Goal: Task Accomplishment & Management: Manage account settings

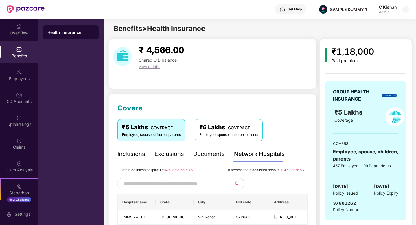
scroll to position [72, 0]
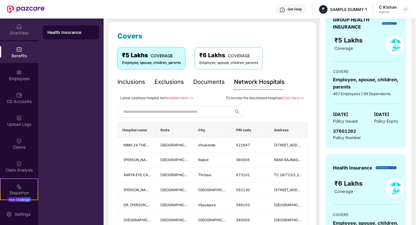
click at [16, 30] on div "OverView" at bounding box center [19, 33] width 38 height 6
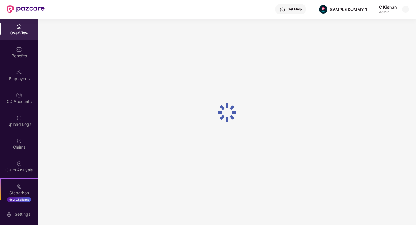
scroll to position [19, 0]
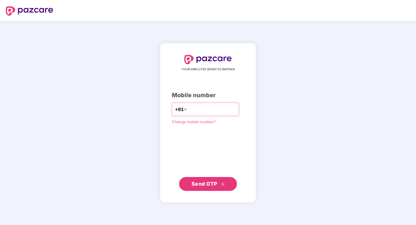
type input "**********"
click at [199, 183] on span "Send OTP" at bounding box center [204, 184] width 26 height 6
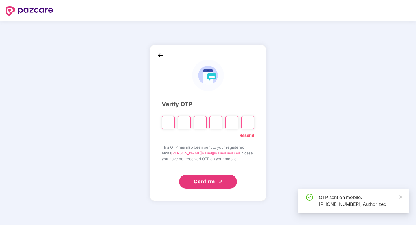
type input "*"
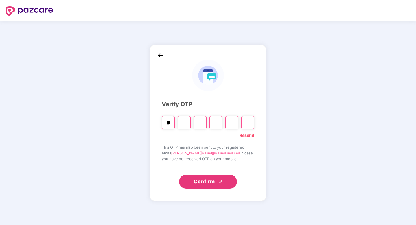
type input "*"
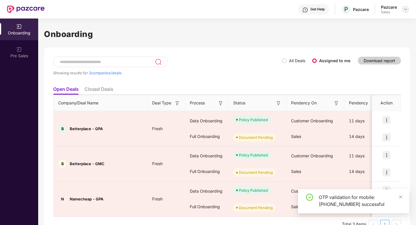
click at [406, 10] on img at bounding box center [405, 9] width 5 height 5
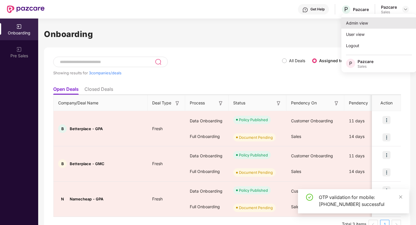
click at [361, 25] on div "Admin view" at bounding box center [378, 22] width 75 height 11
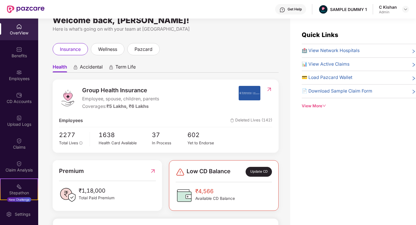
scroll to position [14, 0]
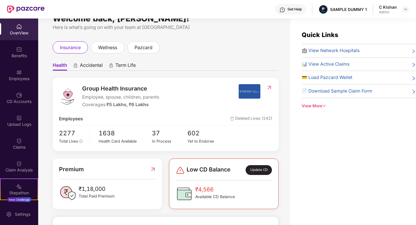
click at [85, 66] on span "Accidental" at bounding box center [91, 66] width 23 height 8
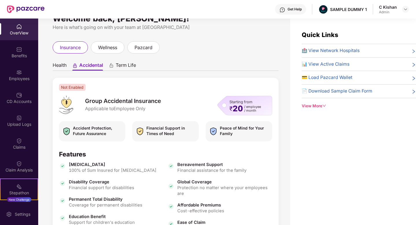
click at [126, 66] on span "Term Life" at bounding box center [126, 66] width 20 height 8
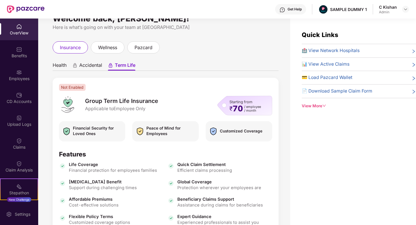
click at [63, 67] on span "Health" at bounding box center [60, 66] width 14 height 8
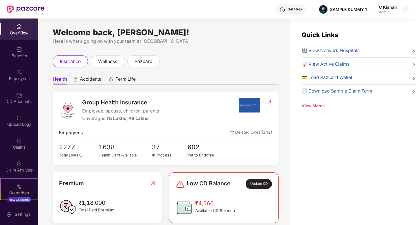
click at [63, 67] on div "insurance" at bounding box center [70, 61] width 35 height 12
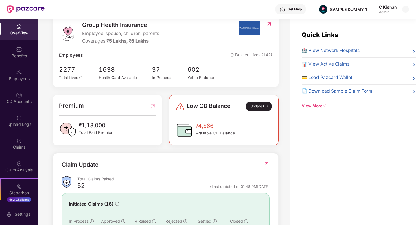
scroll to position [69, 0]
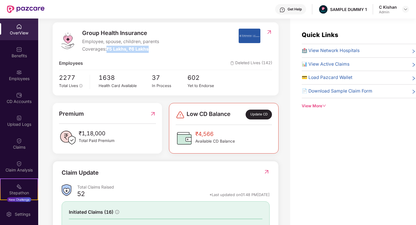
drag, startPoint x: 108, startPoint y: 47, endPoint x: 157, endPoint y: 50, distance: 48.9
click at [157, 50] on div "Coverages: ₹5 Lakhs, ₹6 Lakhs" at bounding box center [120, 49] width 77 height 7
drag, startPoint x: 122, startPoint y: 141, endPoint x: 81, endPoint y: 126, distance: 43.5
click at [81, 126] on div "Premium ₹1,18,000 Total Paid Premium" at bounding box center [107, 127] width 97 height 37
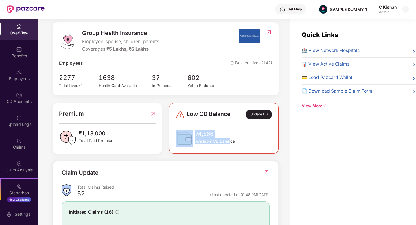
drag, startPoint x: 231, startPoint y: 140, endPoint x: 198, endPoint y: 124, distance: 36.7
click at [198, 124] on div "Low CD Balance Update CD ₹4,566 Available CD Balance" at bounding box center [223, 128] width 96 height 37
click at [265, 133] on div "₹4,566 Available CD Balance" at bounding box center [223, 138] width 96 height 17
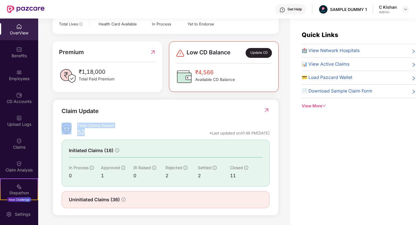
drag, startPoint x: 93, startPoint y: 135, endPoint x: 73, endPoint y: 126, distance: 21.5
click at [73, 126] on div "Total Claims Raised 52 *Last updated on 01:48 PM[DATE]" at bounding box center [166, 130] width 208 height 15
click at [266, 110] on img at bounding box center [266, 110] width 6 height 6
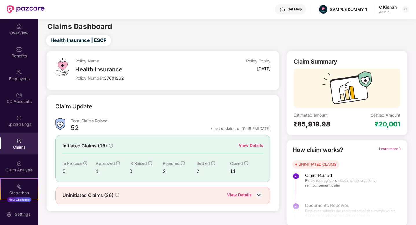
click at [244, 145] on div "View Details" at bounding box center [251, 145] width 25 height 6
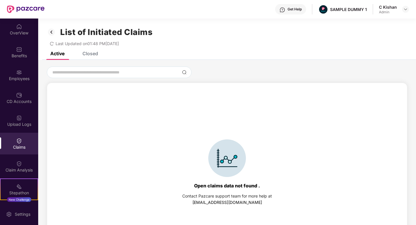
click at [89, 53] on div "Closed" at bounding box center [90, 54] width 16 height 6
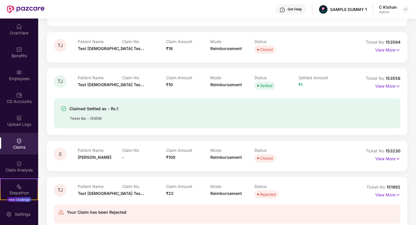
scroll to position [33, 0]
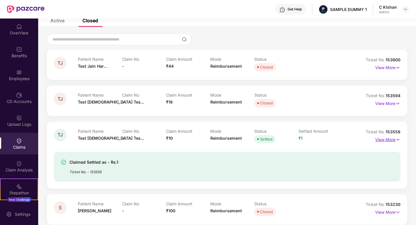
click at [390, 140] on p "View More" at bounding box center [387, 139] width 25 height 8
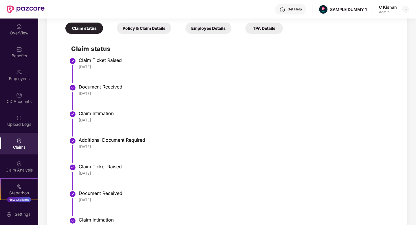
scroll to position [218, 0]
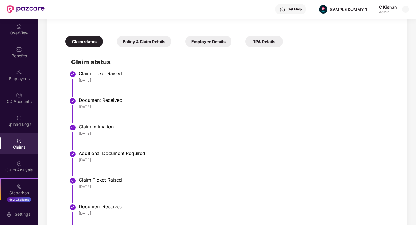
click at [134, 39] on div "Policy & Claim Details" at bounding box center [144, 41] width 54 height 11
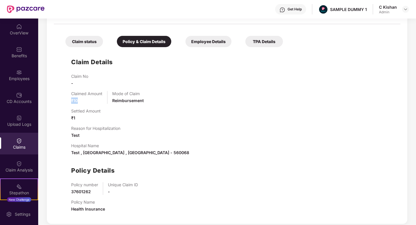
drag, startPoint x: 82, startPoint y: 103, endPoint x: 71, endPoint y: 99, distance: 12.4
click at [71, 99] on div "Claim Details Claim No - Claimed Amount ₹10 Mode of Claim Reimbursement Settled…" at bounding box center [227, 133] width 335 height 167
drag, startPoint x: 83, startPoint y: 121, endPoint x: 73, endPoint y: 112, distance: 13.1
click at [73, 112] on div "Settled Amount ₹1" at bounding box center [85, 114] width 29 height 13
click at [249, 91] on div "Claimed Amount ₹10 Mode of Claim Reimbursement" at bounding box center [232, 97] width 323 height 13
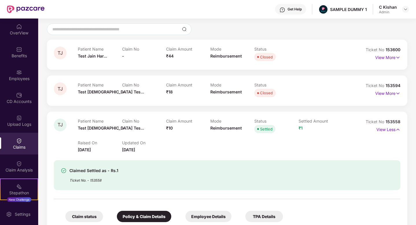
scroll to position [0, 0]
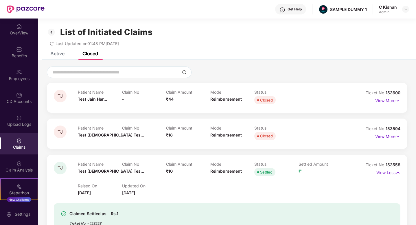
click at [296, 11] on div "Get Help" at bounding box center [294, 9] width 14 height 5
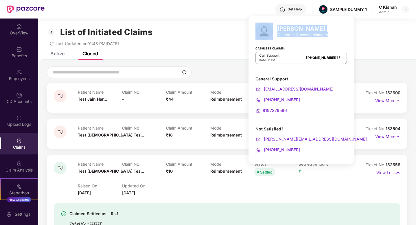
drag, startPoint x: 327, startPoint y: 35, endPoint x: 273, endPoint y: 27, distance: 54.4
click at [273, 27] on div "[PERSON_NAME] Customer Success Manager" at bounding box center [300, 31] width 91 height 17
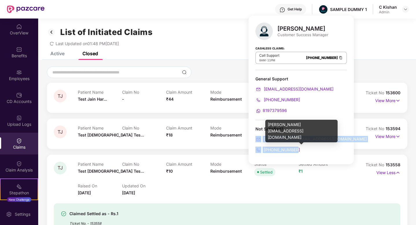
drag, startPoint x: 298, startPoint y: 151, endPoint x: 255, endPoint y: 138, distance: 45.0
click at [255, 138] on div "Not Satisfied? [PERSON_NAME][EMAIL_ADDRESS][DOMAIN_NAME] [PHONE_NUMBER]" at bounding box center [300, 139] width 91 height 27
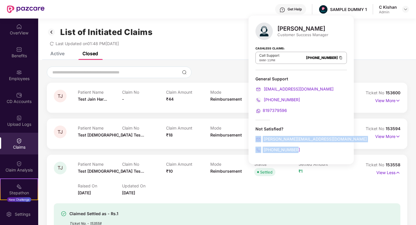
click at [352, 66] on div at bounding box center [227, 72] width 360 height 12
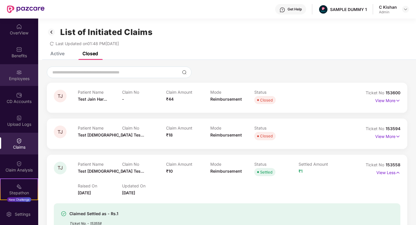
click at [19, 82] on div "Employees" at bounding box center [19, 75] width 38 height 22
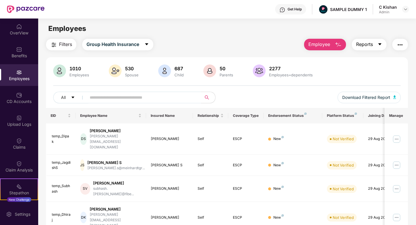
click at [381, 43] on icon "caret-down" at bounding box center [379, 44] width 3 height 2
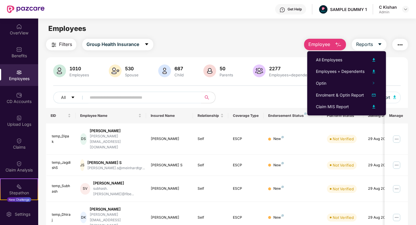
click at [399, 44] on img "button" at bounding box center [399, 44] width 7 height 7
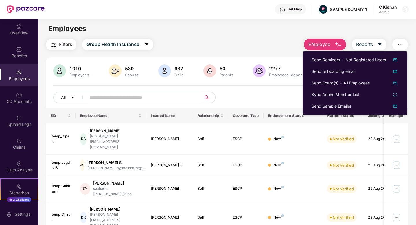
click at [270, 94] on div "All Download Filtered Report" at bounding box center [226, 100] width 347 height 16
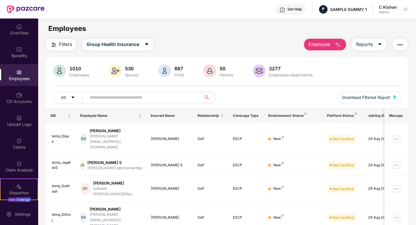
click at [338, 48] on img "button" at bounding box center [337, 44] width 7 height 7
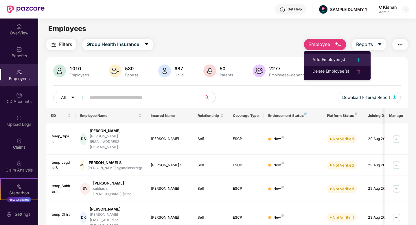
click at [332, 59] on div "Add Employee(s)" at bounding box center [328, 59] width 33 height 7
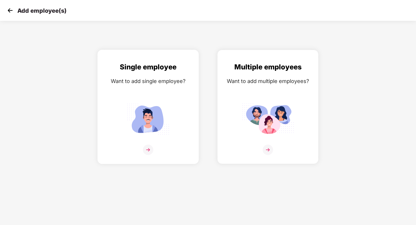
click at [150, 148] on img at bounding box center [148, 150] width 10 height 10
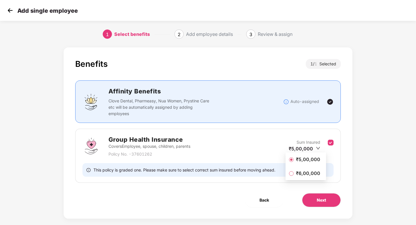
click at [298, 163] on li "₹5,00,000" at bounding box center [305, 160] width 40 height 12
click at [333, 201] on button "Next" at bounding box center [321, 200] width 39 height 14
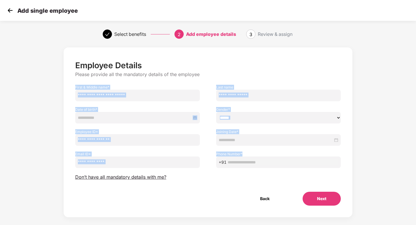
drag, startPoint x: 74, startPoint y: 86, endPoint x: 264, endPoint y: 166, distance: 206.1
click at [264, 166] on div "Employee Details Please provide all the mandatory details of the employee First…" at bounding box center [208, 132] width 266 height 145
click at [192, 166] on input "email" at bounding box center [137, 162] width 125 height 12
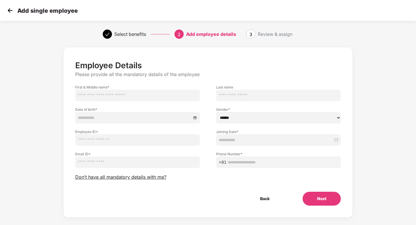
click at [215, 187] on div "Employee Details Please provide all the mandatory details of the employee First…" at bounding box center [208, 132] width 266 height 145
drag, startPoint x: 259, startPoint y: 33, endPoint x: 297, endPoint y: 38, distance: 38.5
click at [297, 38] on div "Review & assign" at bounding box center [286, 33] width 56 height 9
drag, startPoint x: 260, startPoint y: 35, endPoint x: 296, endPoint y: 36, distance: 36.2
click at [296, 36] on div "Review & assign" at bounding box center [286, 33] width 56 height 9
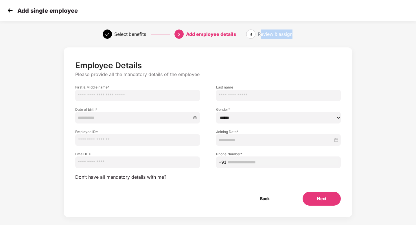
click at [320, 36] on div "Select benefits 2 Add employee details 3 Review & assign" at bounding box center [208, 34] width 416 height 21
click at [120, 179] on span "Don’t have all mandatory details with me?" at bounding box center [120, 177] width 91 height 6
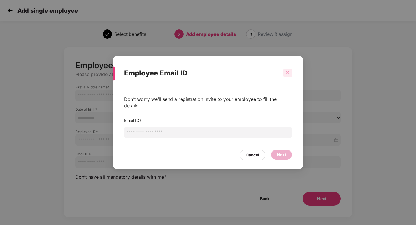
click at [286, 75] on icon "close" at bounding box center [287, 73] width 4 height 4
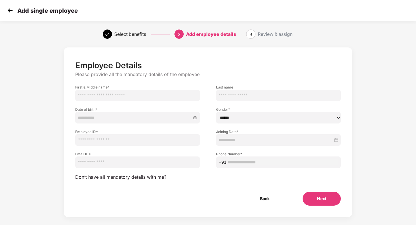
click at [10, 10] on img at bounding box center [10, 10] width 9 height 9
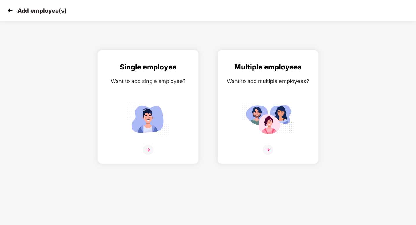
click at [8, 9] on img at bounding box center [10, 10] width 9 height 9
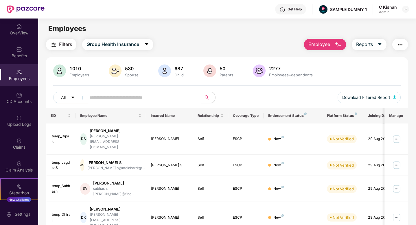
click at [329, 44] on span "Employee" at bounding box center [319, 44] width 22 height 7
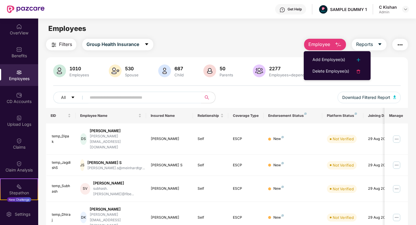
click at [304, 95] on div "All Download Filtered Report" at bounding box center [226, 100] width 347 height 16
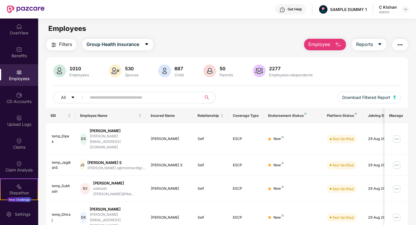
click at [228, 37] on main "Employees Filters Group Health Insurance Employee Reports 1010 Employees 530 Sp…" at bounding box center [226, 131] width 377 height 225
click at [10, 101] on div "CD Accounts" at bounding box center [19, 102] width 38 height 6
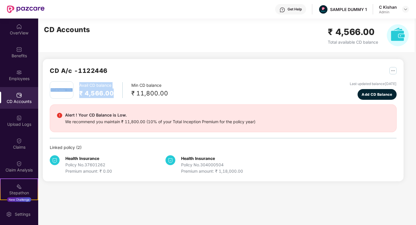
drag, startPoint x: 112, startPoint y: 94, endPoint x: 75, endPoint y: 89, distance: 37.0
click at [75, 89] on div "Avail CD balance ₹ 4,566.00 Min CD balance ₹ 11,800.00" at bounding box center [109, 89] width 118 height 17
click at [143, 122] on div "We recommend you maintain ₹ 11,800.00 (10% of your Total Inception Premium for …" at bounding box center [160, 122] width 190 height 6
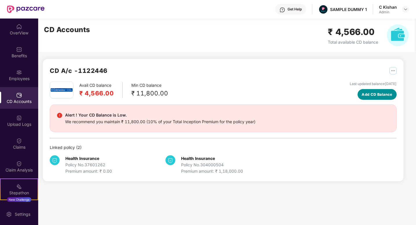
click at [369, 92] on span "Add CD Balance" at bounding box center [376, 95] width 31 height 6
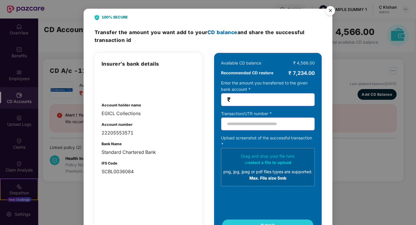
click at [331, 8] on img "Close" at bounding box center [330, 11] width 16 height 16
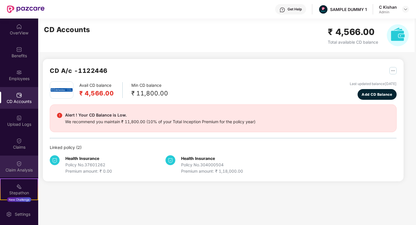
click at [26, 166] on div "Claim Analysis" at bounding box center [19, 167] width 38 height 22
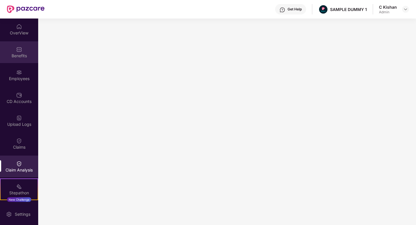
click at [25, 53] on div "Benefits" at bounding box center [19, 56] width 38 height 6
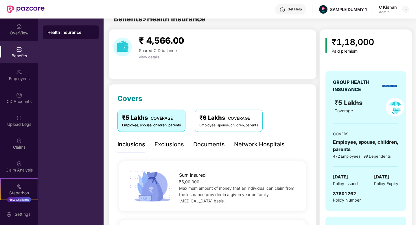
scroll to position [13, 0]
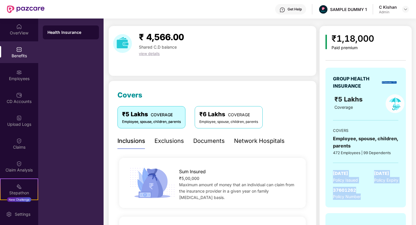
drag, startPoint x: 334, startPoint y: 171, endPoint x: 366, endPoint y: 206, distance: 47.0
click at [366, 206] on div "GROUP HEALTH INSURANCE ₹5 Lakhs Coverage COVERS Employee, spouse, children, par…" at bounding box center [365, 138] width 80 height 140
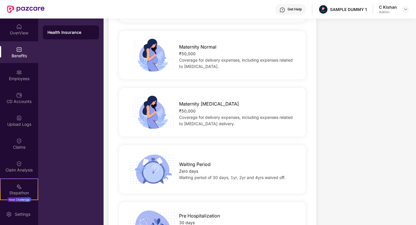
scroll to position [421, 0]
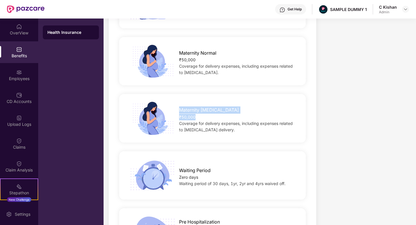
drag, startPoint x: 201, startPoint y: 117, endPoint x: 174, endPoint y: 110, distance: 28.0
click at [174, 110] on div "Maternity [MEDICAL_DATA] ₹50,000 Coverage for delivery expenses, including expe…" at bounding box center [238, 117] width 136 height 29
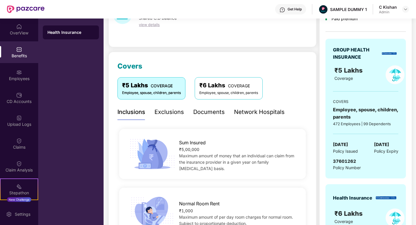
scroll to position [27, 0]
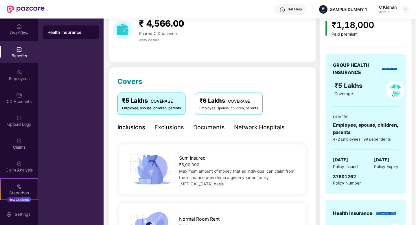
click at [163, 127] on div "Exclusions" at bounding box center [168, 127] width 29 height 9
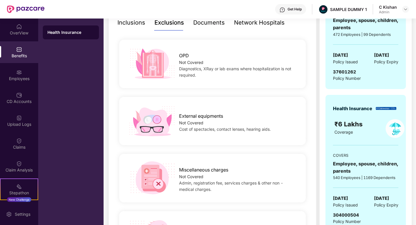
scroll to position [131, 0]
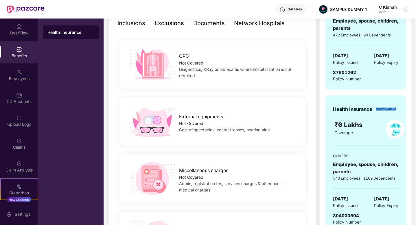
click at [209, 23] on div "Documents" at bounding box center [209, 23] width 32 height 9
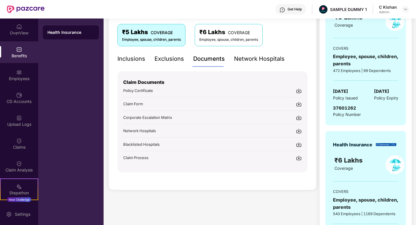
scroll to position [94, 0]
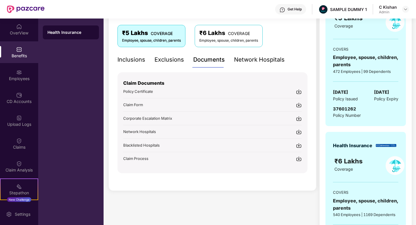
click at [249, 62] on div "Network Hospitals" at bounding box center [259, 59] width 51 height 9
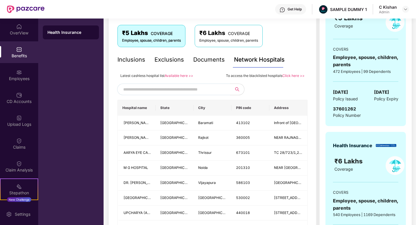
click at [143, 90] on input "text" at bounding box center [172, 89] width 99 height 9
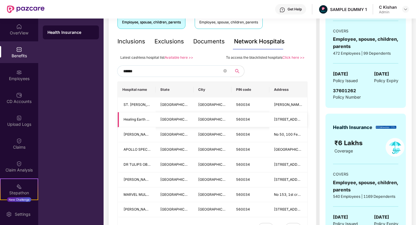
scroll to position [103, 0]
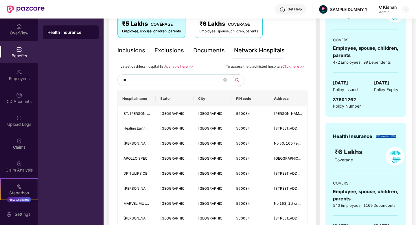
type input "*"
type input "******"
click at [149, 82] on input "******" at bounding box center [172, 80] width 99 height 9
